Goal: Information Seeking & Learning: Compare options

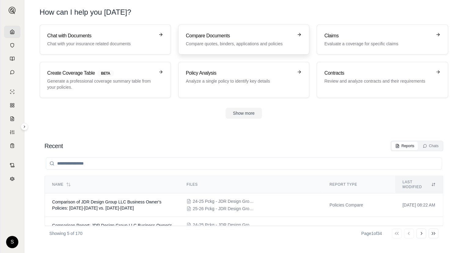
click at [208, 48] on link "Compare Documents Compare quotes, binders, applications and policies" at bounding box center [243, 39] width 131 height 30
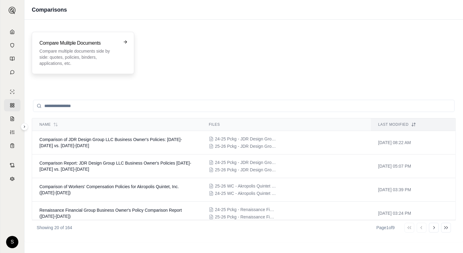
click at [89, 49] on p "Compare multiple documents side by side: quotes, policies, binders, application…" at bounding box center [78, 57] width 79 height 18
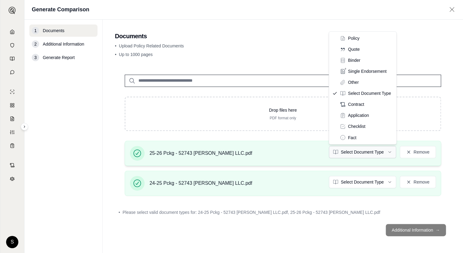
click at [355, 151] on html "S Generate Comparison 1 Documents 2 Additional Information 3 Generate Report Do…" at bounding box center [231, 126] width 463 height 253
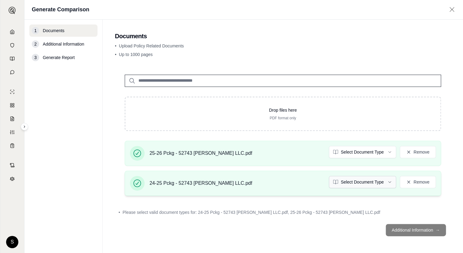
click at [362, 181] on html "S Generate Comparison 1 Documents 2 Additional Information 3 Generate Report Do…" at bounding box center [231, 126] width 463 height 253
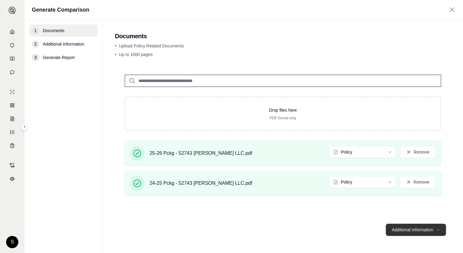
click at [410, 227] on button "Additional Information →" at bounding box center [415, 229] width 60 height 12
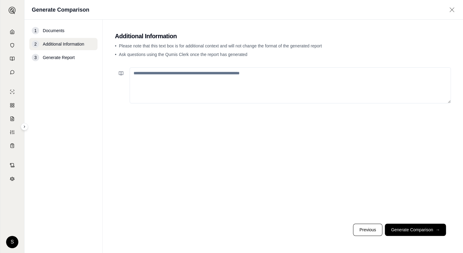
click at [192, 79] on textarea at bounding box center [290, 85] width 321 height 36
paste textarea "**********"
type textarea "**********"
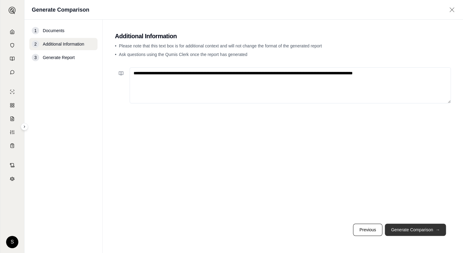
click at [432, 230] on button "Generate Comparison →" at bounding box center [415, 229] width 61 height 12
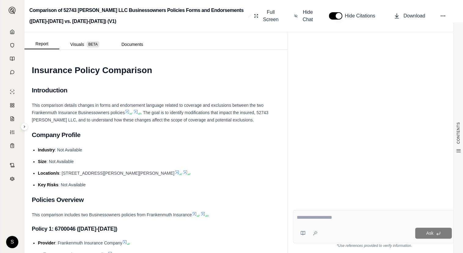
scroll to position [14, 0]
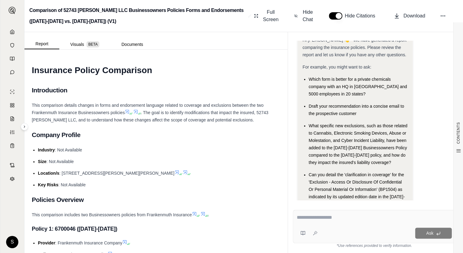
click at [334, 219] on textarea at bounding box center [374, 217] width 155 height 7
type textarea "*"
paste textarea "**********"
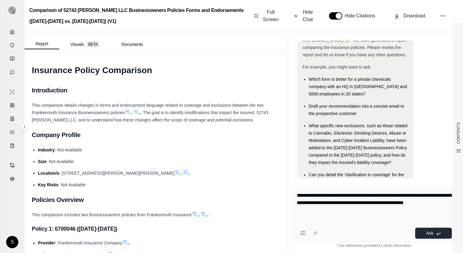
type textarea "**********"
click at [426, 230] on span "Ask" at bounding box center [429, 232] width 7 height 5
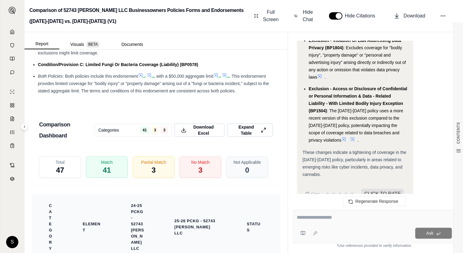
scroll to position [1277, 0]
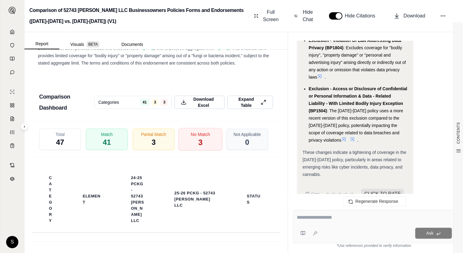
click at [204, 128] on div "No Match 3" at bounding box center [200, 139] width 44 height 23
click at [197, 100] on span "Download Excel" at bounding box center [203, 102] width 31 height 13
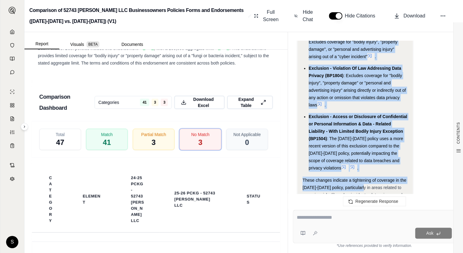
scroll to position [2336, 0]
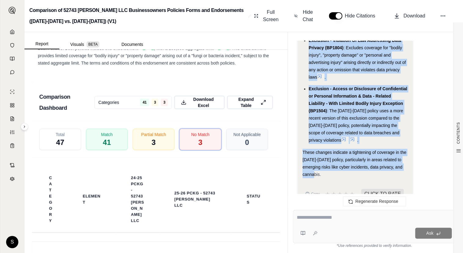
drag, startPoint x: 302, startPoint y: 161, endPoint x: 333, endPoint y: 159, distance: 30.6
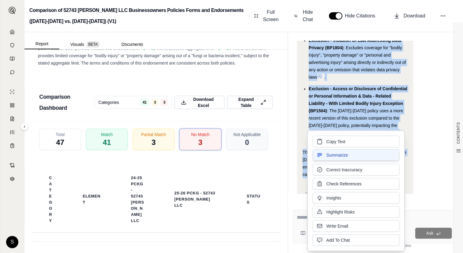
copy div "The [DATE]-[DATE] policy includes several new exclusions compared to the [DATE]…"
click at [208, 102] on span "Download Excel" at bounding box center [203, 102] width 31 height 13
